Goal: Task Accomplishment & Management: Use online tool/utility

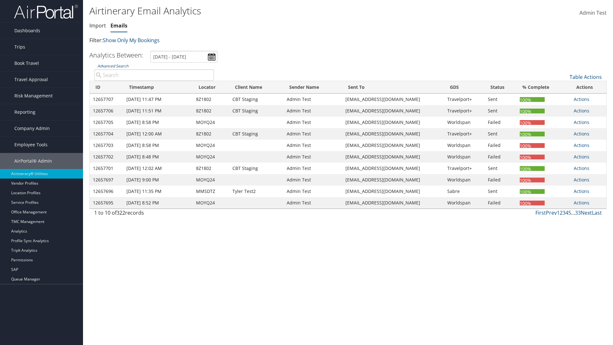
click at [119, 26] on link "Emails" at bounding box center [119, 25] width 17 height 7
click at [586, 77] on link "Table Actions" at bounding box center [586, 76] width 32 height 7
click at [564, 98] on link "Email itinerary" at bounding box center [565, 97] width 84 height 11
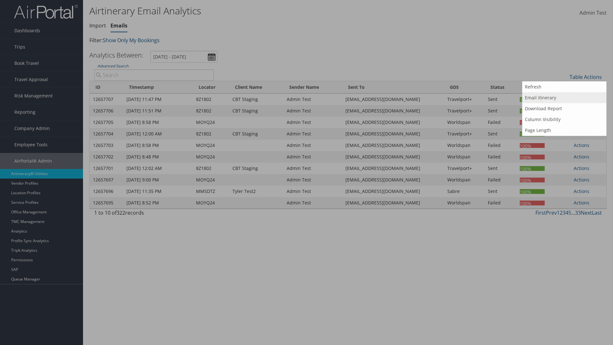
type input "MOYQ24"
type input "[EMAIL_ADDRESS][DOMAIN_NAME]"
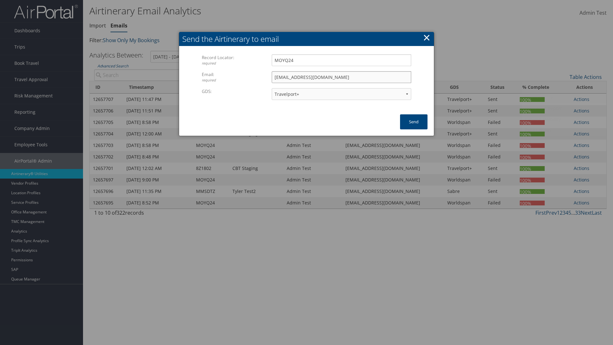
select select "1P"
click at [414, 122] on button "Send" at bounding box center [413, 121] width 27 height 15
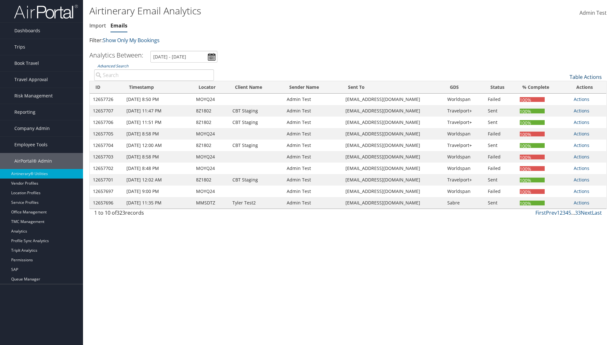
click at [586, 77] on link "Table Actions" at bounding box center [586, 76] width 32 height 7
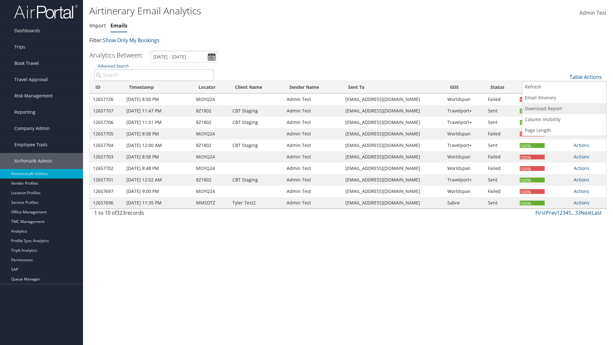
click at [564, 109] on link "Download Report" at bounding box center [565, 108] width 84 height 11
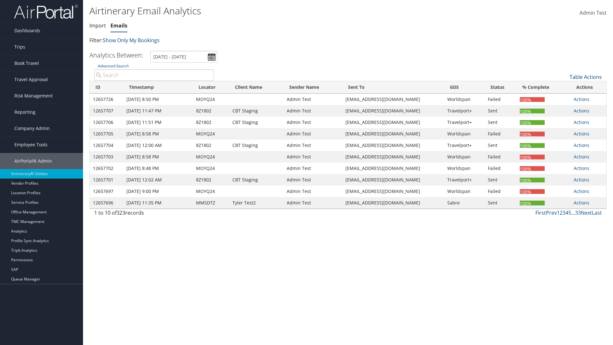
click at [586, 77] on link "Table Actions" at bounding box center [586, 76] width 32 height 7
click at [564, 119] on link "Column Visibility" at bounding box center [565, 119] width 84 height 11
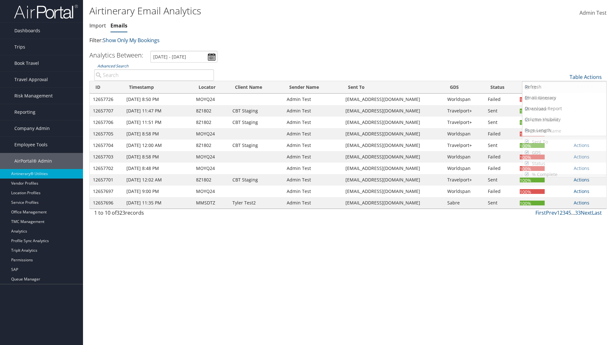
click at [564, 88] on link "ID" at bounding box center [565, 87] width 84 height 11
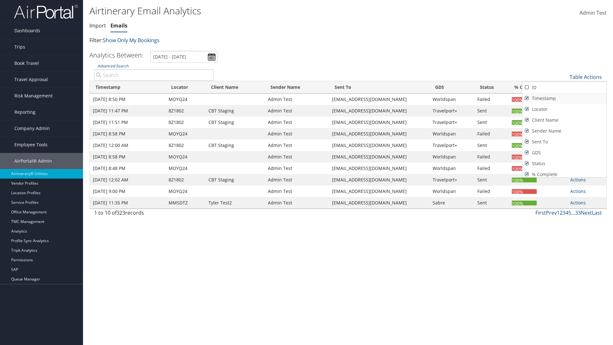
click at [564, 98] on link "Timestamp" at bounding box center [565, 98] width 84 height 11
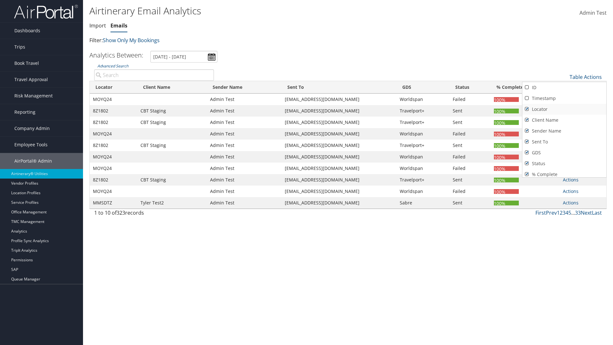
click at [564, 109] on link "Locator" at bounding box center [565, 109] width 84 height 11
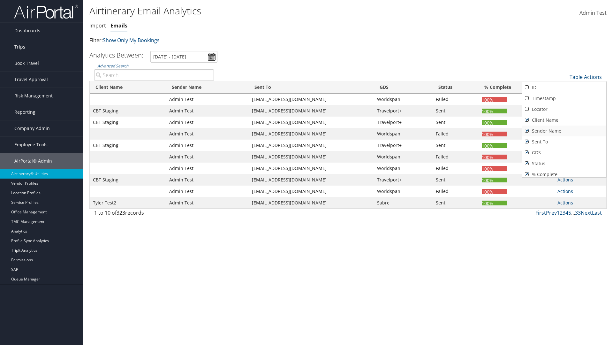
click at [564, 120] on link "Client Name" at bounding box center [565, 120] width 84 height 11
click at [564, 131] on link "Sender Name" at bounding box center [565, 131] width 84 height 11
click at [564, 142] on link "Sent To" at bounding box center [565, 141] width 84 height 11
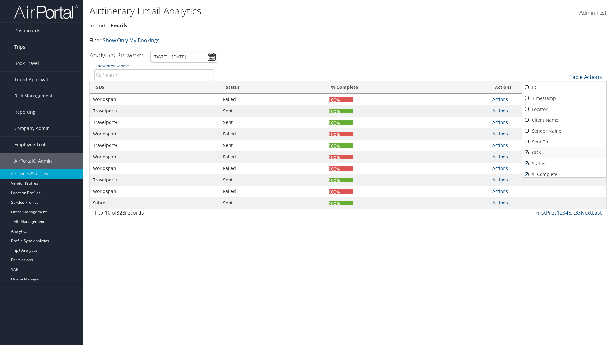
click at [564, 153] on link "GDS" at bounding box center [565, 152] width 84 height 11
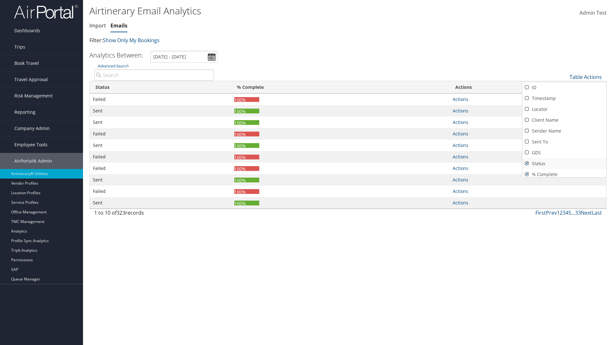
click at [564, 164] on link "Status" at bounding box center [565, 163] width 84 height 11
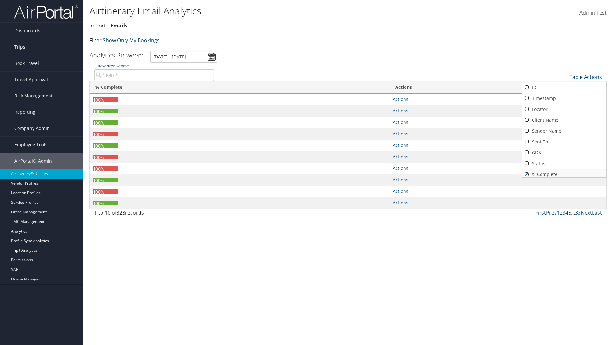
click at [564, 172] on link "% Complete" at bounding box center [565, 174] width 84 height 11
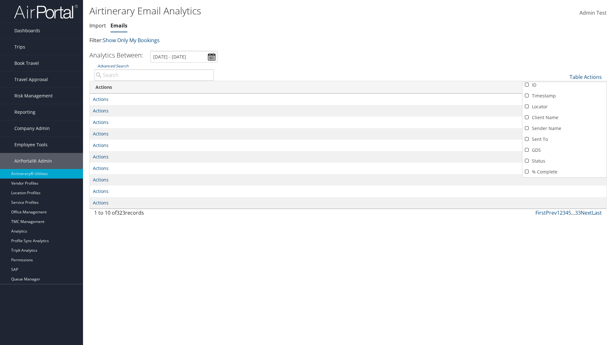
click at [307, 172] on div at bounding box center [306, 172] width 613 height 345
click at [586, 73] on link "Table Actions" at bounding box center [586, 76] width 32 height 7
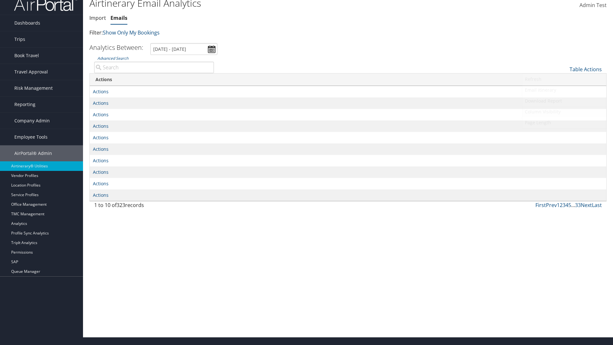
click at [564, 112] on link "Column Visibility" at bounding box center [565, 111] width 84 height 11
click at [564, 80] on link "ID" at bounding box center [565, 79] width 84 height 11
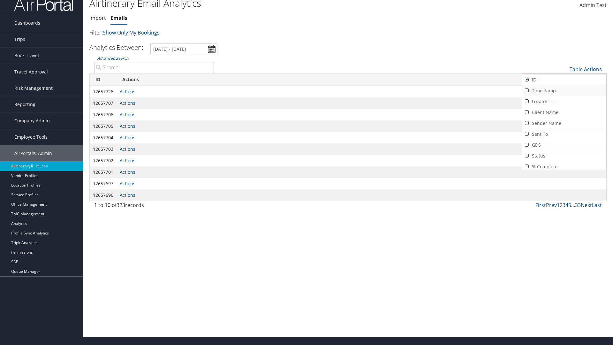
click at [564, 91] on link "Timestamp" at bounding box center [565, 90] width 84 height 11
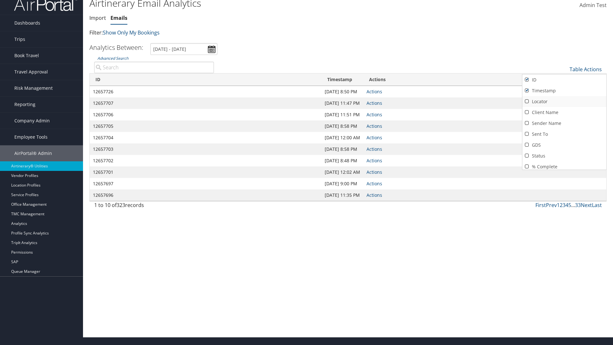
click at [564, 102] on link "Locator" at bounding box center [565, 101] width 84 height 11
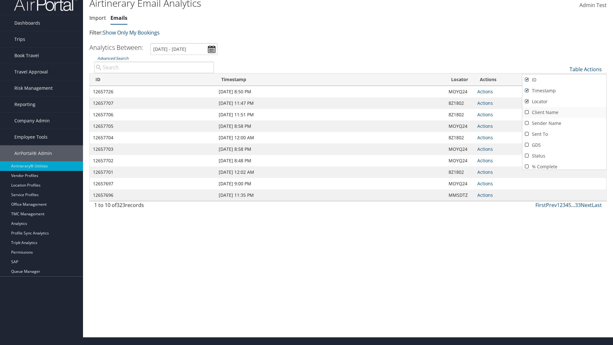
click at [564, 112] on link "Client Name" at bounding box center [565, 112] width 84 height 11
click at [564, 123] on link "Sender Name" at bounding box center [565, 123] width 84 height 11
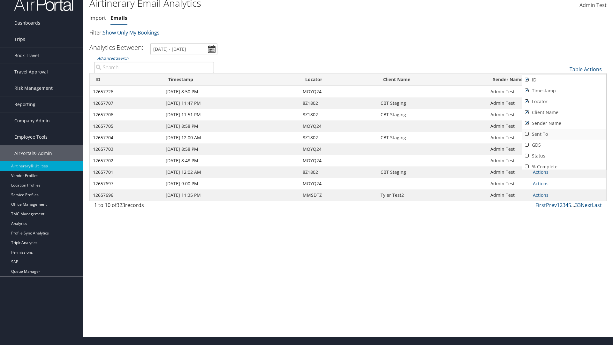
click at [564, 134] on link "Sent To" at bounding box center [565, 134] width 84 height 11
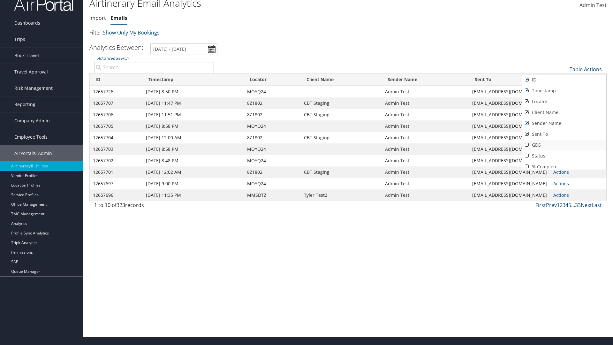
click at [564, 145] on link "GDS" at bounding box center [565, 145] width 84 height 11
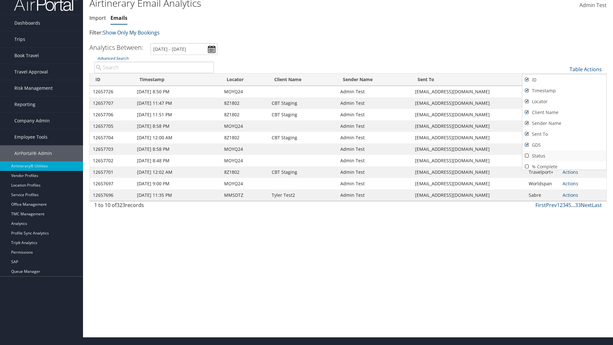
click at [564, 156] on link "Status" at bounding box center [565, 155] width 84 height 11
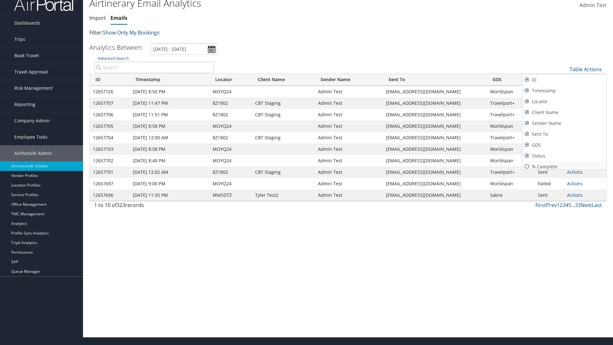
click at [564, 164] on link "% Complete" at bounding box center [565, 166] width 84 height 11
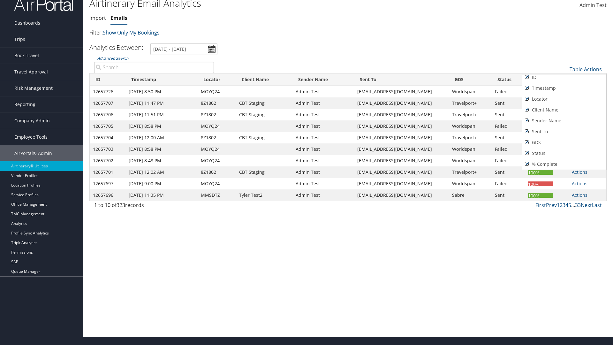
click at [307, 172] on div at bounding box center [306, 172] width 613 height 345
